Goal: Navigation & Orientation: Understand site structure

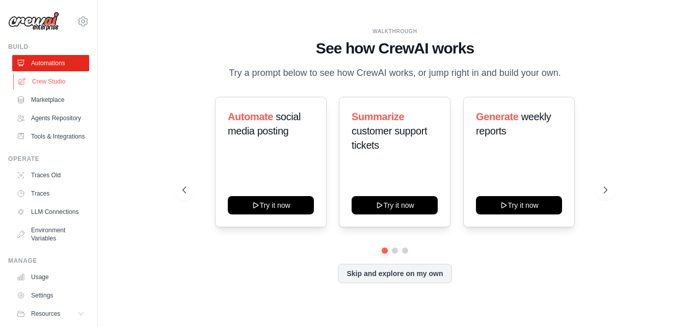
click at [73, 89] on link "Crew Studio" at bounding box center [51, 81] width 77 height 16
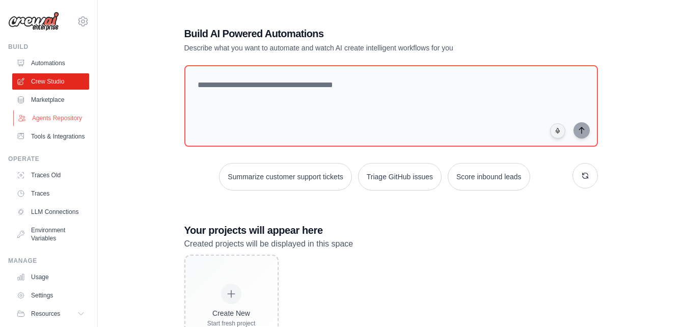
click at [37, 126] on link "Agents Repository" at bounding box center [51, 118] width 77 height 16
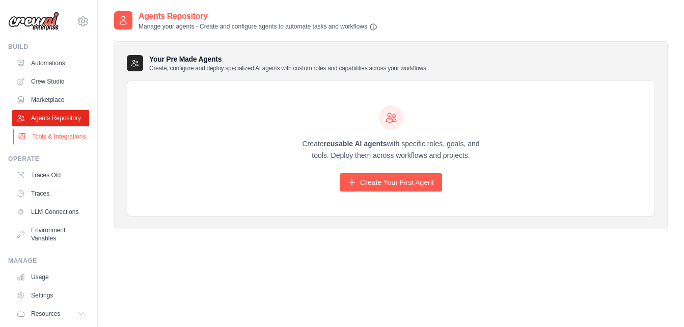
click at [41, 145] on link "Tools & Integrations" at bounding box center [51, 136] width 77 height 16
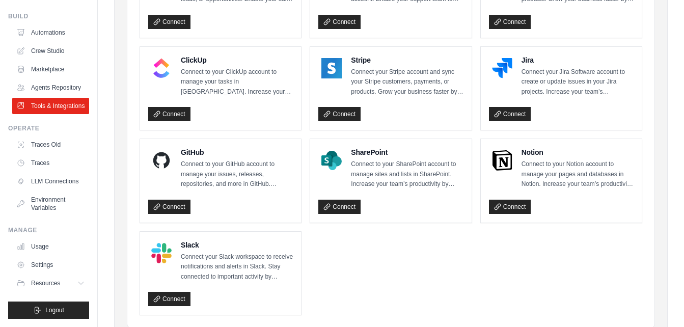
scroll to position [591, 0]
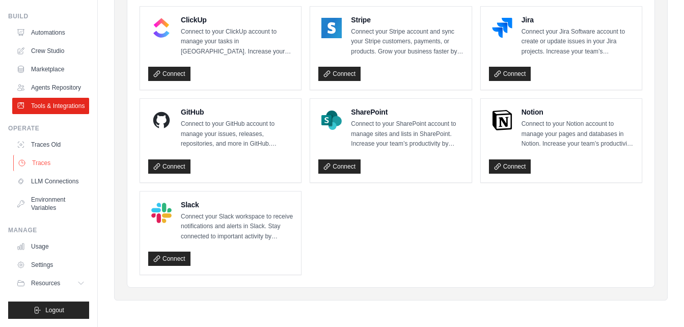
click at [48, 159] on link "Traces" at bounding box center [51, 163] width 77 height 16
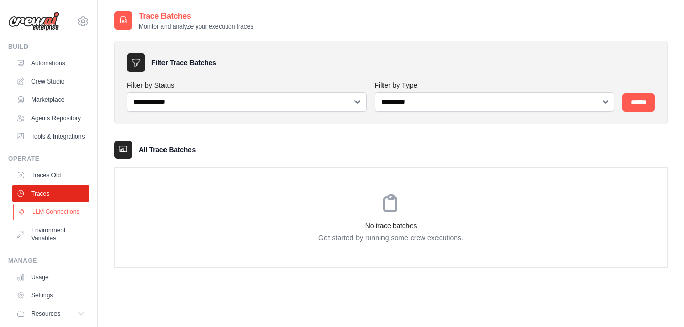
click at [37, 220] on link "LLM Connections" at bounding box center [51, 212] width 77 height 16
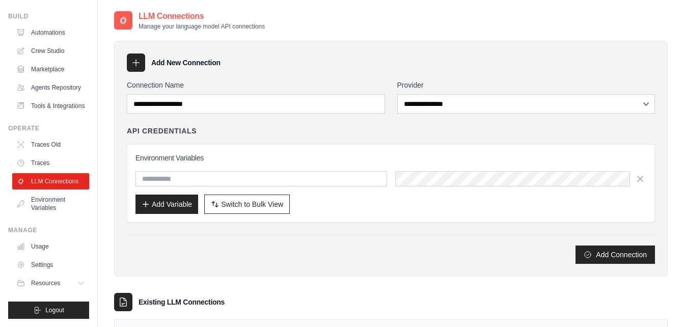
scroll to position [55, 0]
click at [44, 241] on link "Usage" at bounding box center [51, 247] width 77 height 16
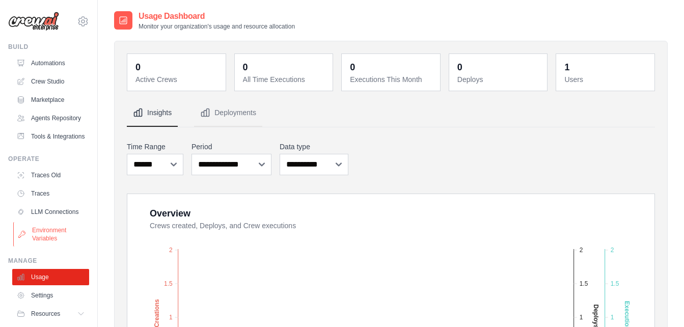
scroll to position [55, 0]
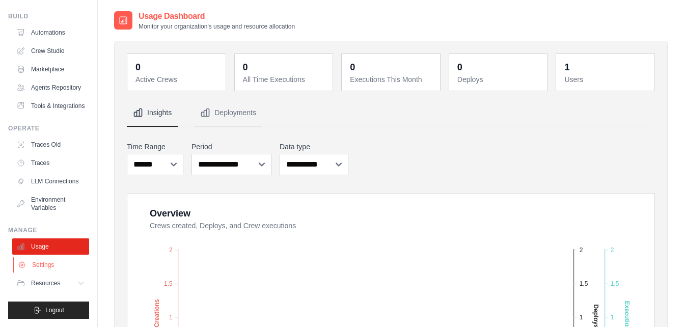
click at [48, 268] on link "Settings" at bounding box center [51, 265] width 77 height 16
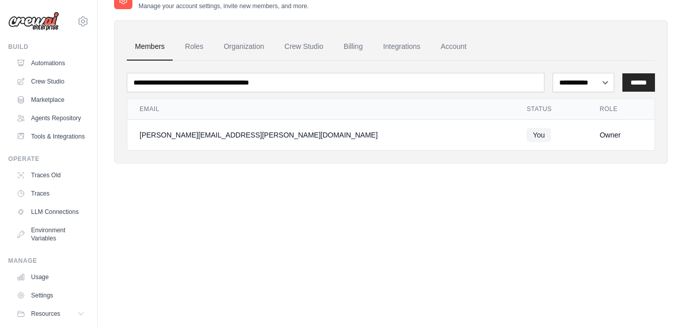
scroll to position [55, 0]
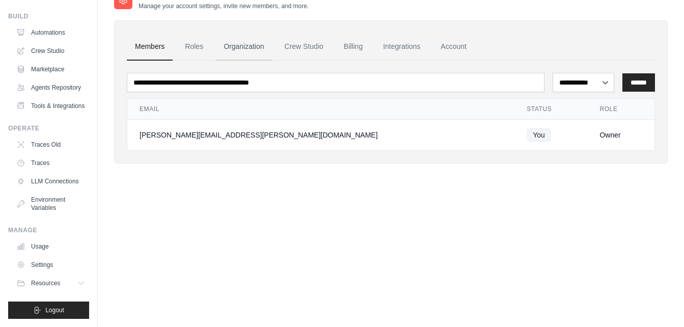
click at [245, 50] on link "Organization" at bounding box center [244, 47] width 57 height 28
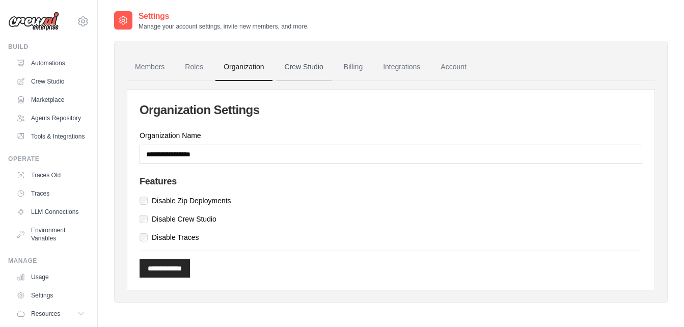
click at [289, 68] on link "Crew Studio" at bounding box center [304, 68] width 55 height 28
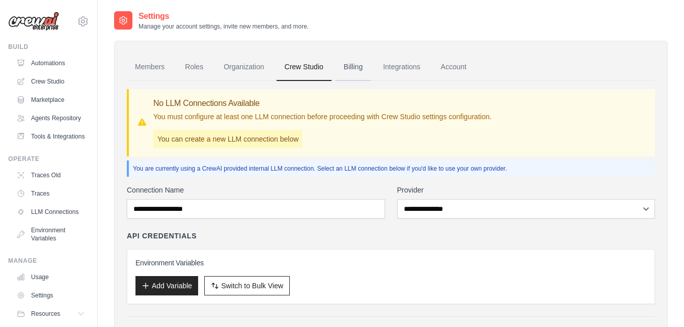
click at [365, 61] on link "Billing" at bounding box center [353, 68] width 35 height 28
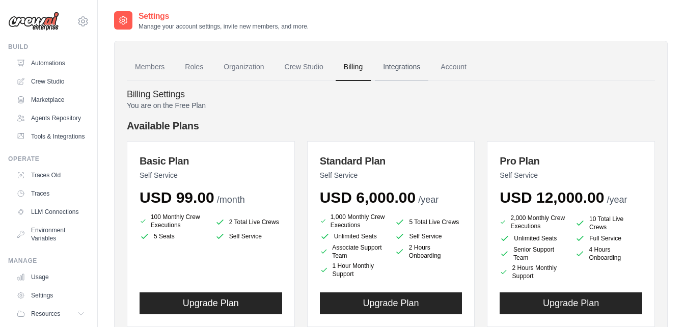
click at [422, 61] on link "Integrations" at bounding box center [402, 68] width 54 height 28
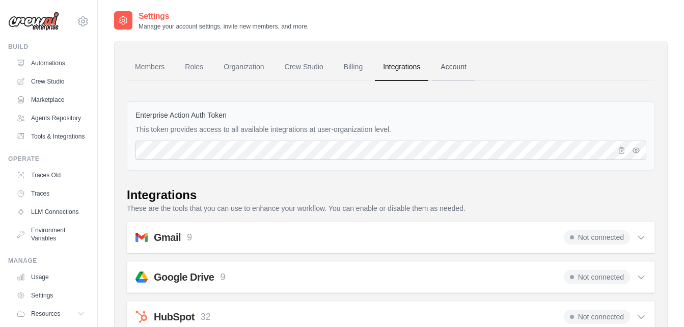
click at [446, 64] on link "Account" at bounding box center [454, 68] width 42 height 28
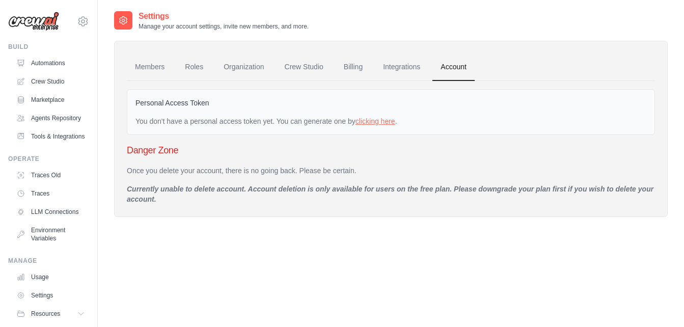
click at [446, 64] on link "Account" at bounding box center [454, 68] width 42 height 28
click at [395, 66] on link "Integrations" at bounding box center [402, 68] width 54 height 28
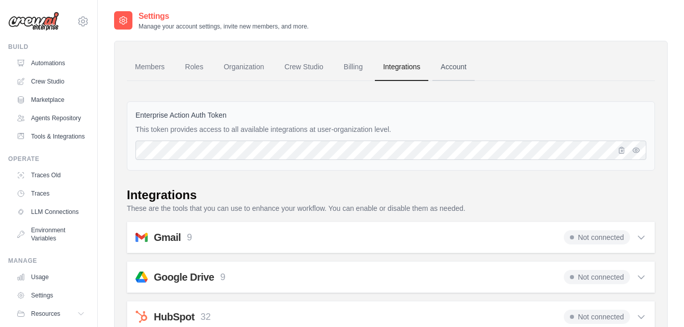
click at [441, 67] on link "Account" at bounding box center [454, 68] width 42 height 28
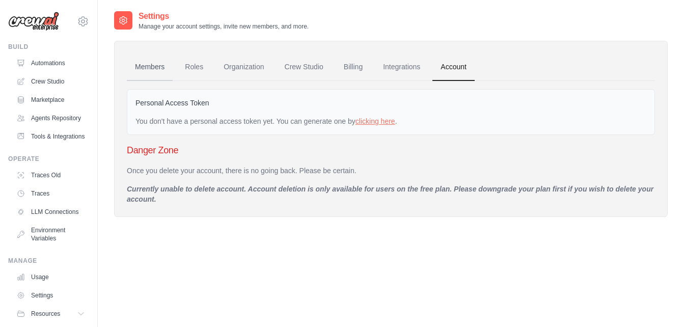
click at [144, 64] on link "Members" at bounding box center [150, 68] width 46 height 28
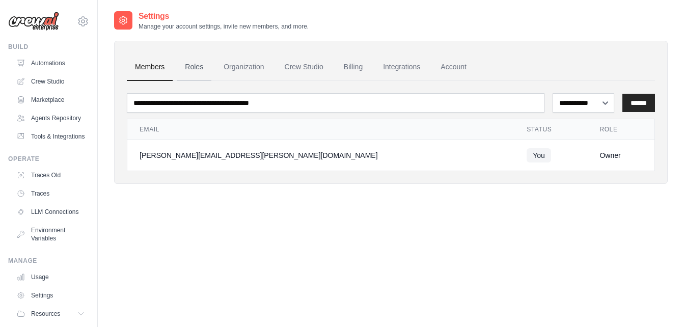
click at [180, 66] on link "Roles" at bounding box center [194, 68] width 35 height 28
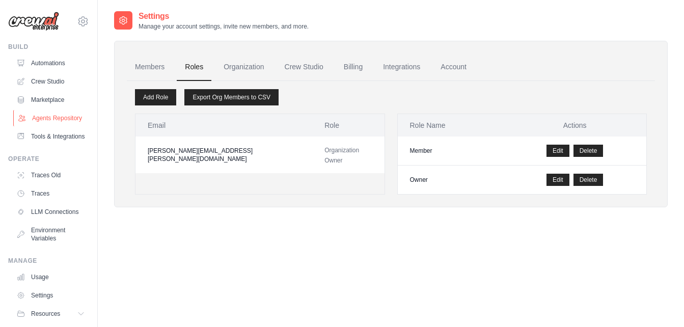
click at [29, 126] on link "Agents Repository" at bounding box center [51, 118] width 77 height 16
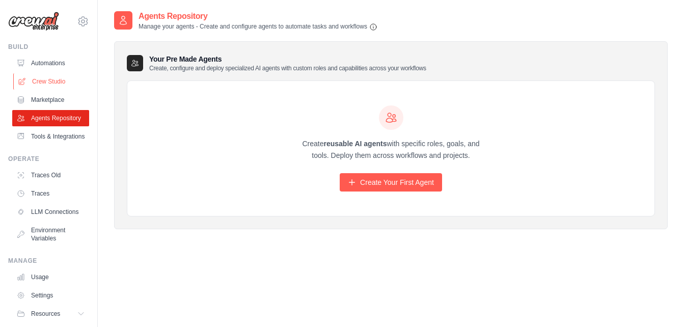
click at [48, 83] on link "Crew Studio" at bounding box center [51, 81] width 77 height 16
click at [47, 104] on link "Marketplace" at bounding box center [51, 100] width 77 height 16
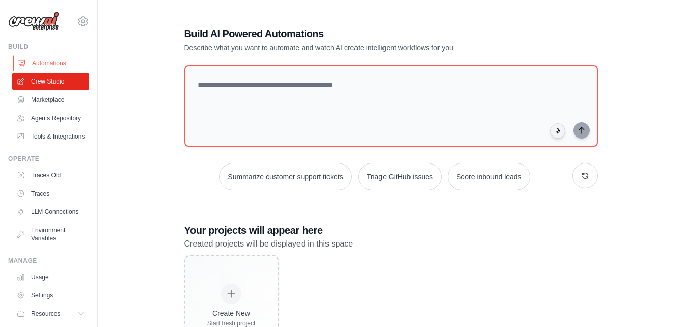
click at [46, 59] on link "Automations" at bounding box center [51, 63] width 77 height 16
